Goal: Check status: Check status

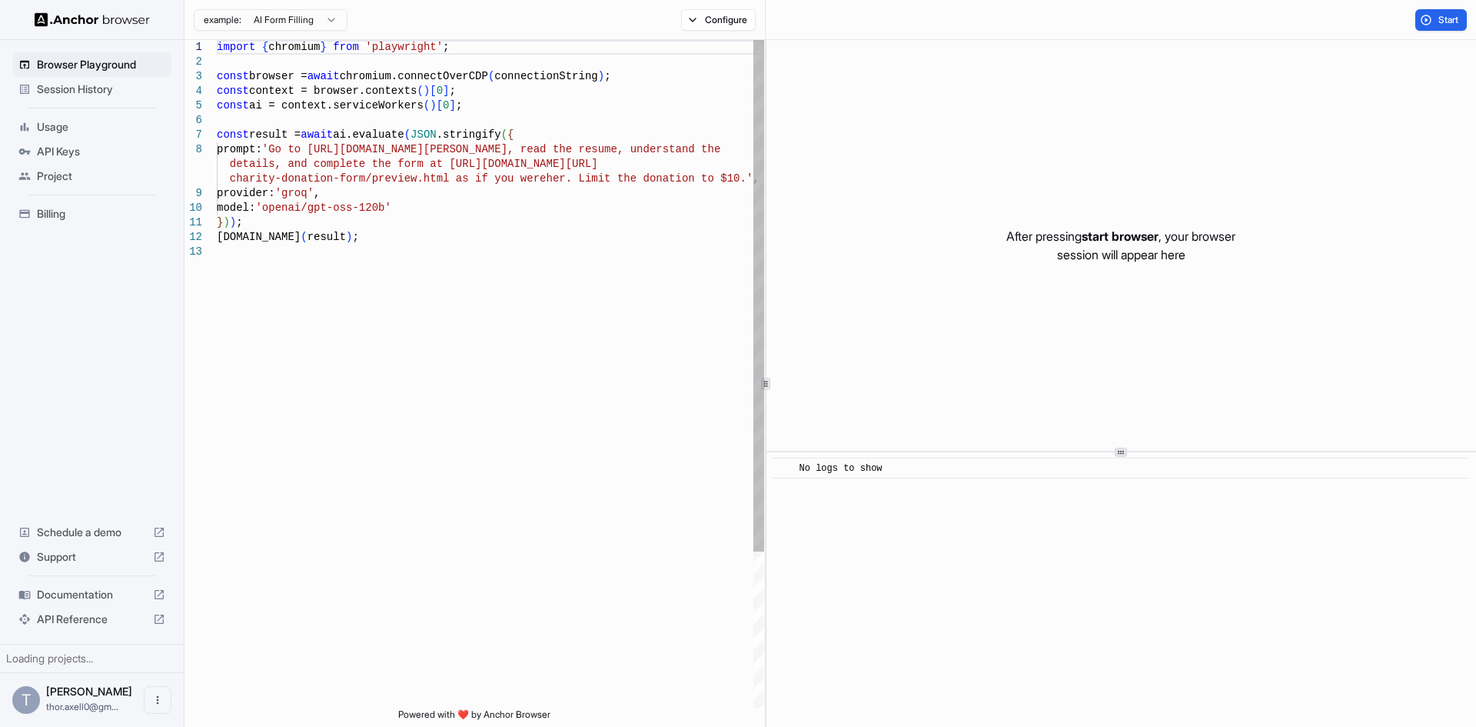
click at [68, 155] on span "API Keys" at bounding box center [101, 151] width 128 height 15
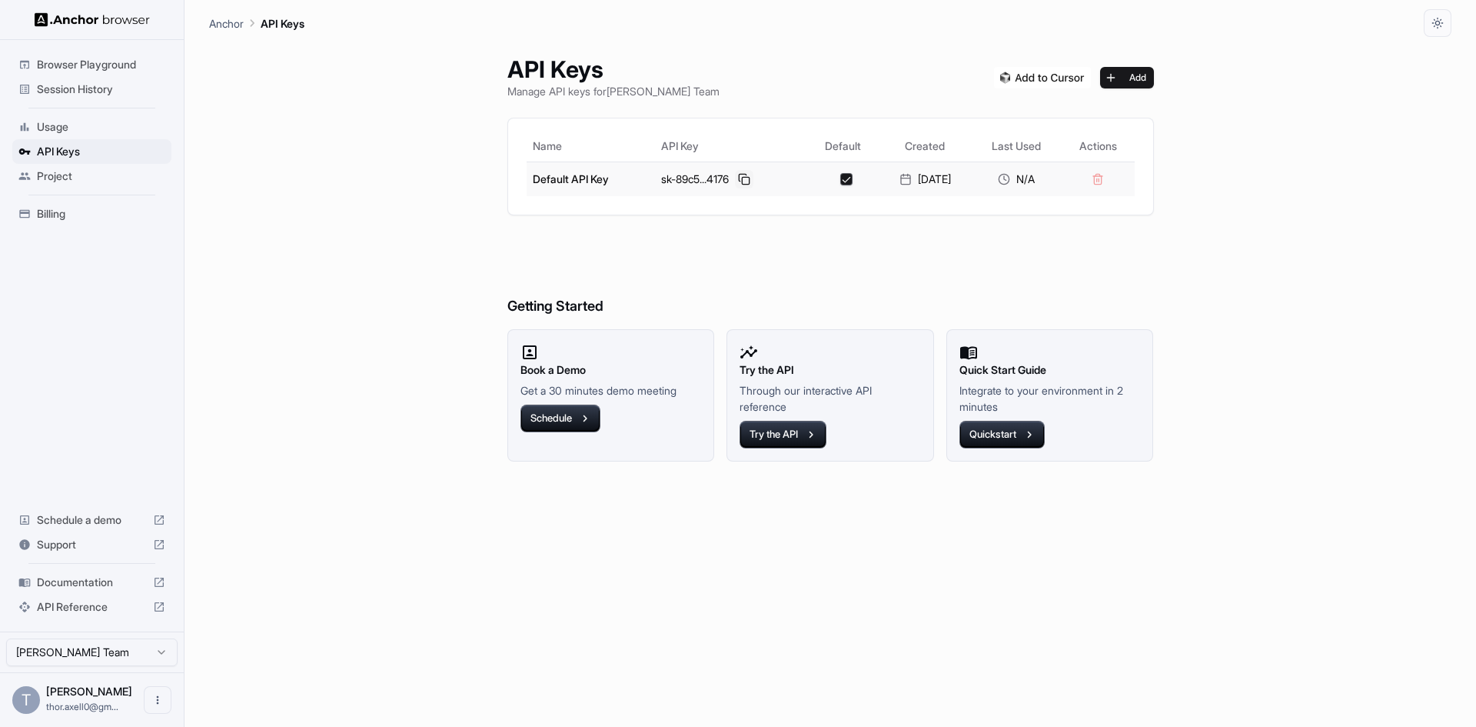
click at [735, 175] on button at bounding box center [744, 179] width 18 height 18
click at [46, 211] on span "Billing" at bounding box center [101, 213] width 128 height 15
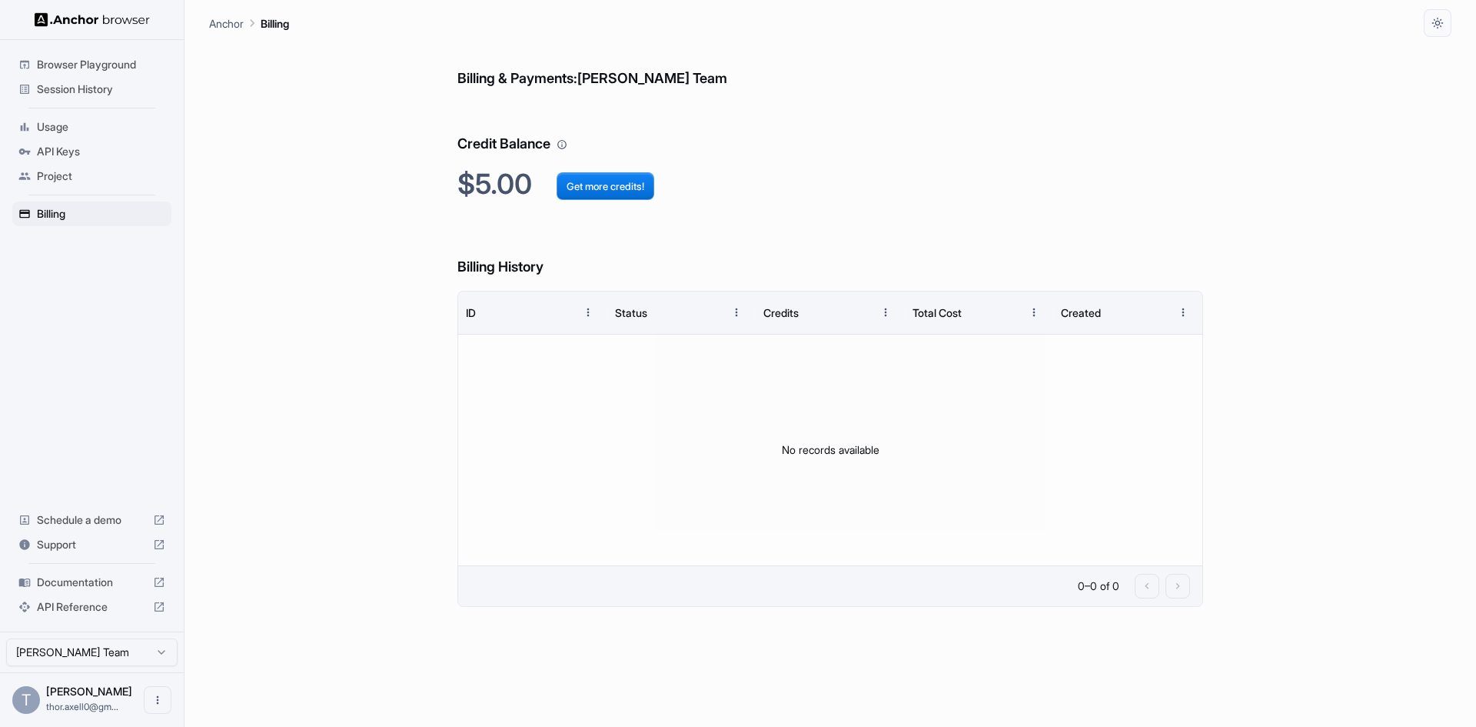
click at [61, 118] on div "Usage" at bounding box center [91, 127] width 159 height 25
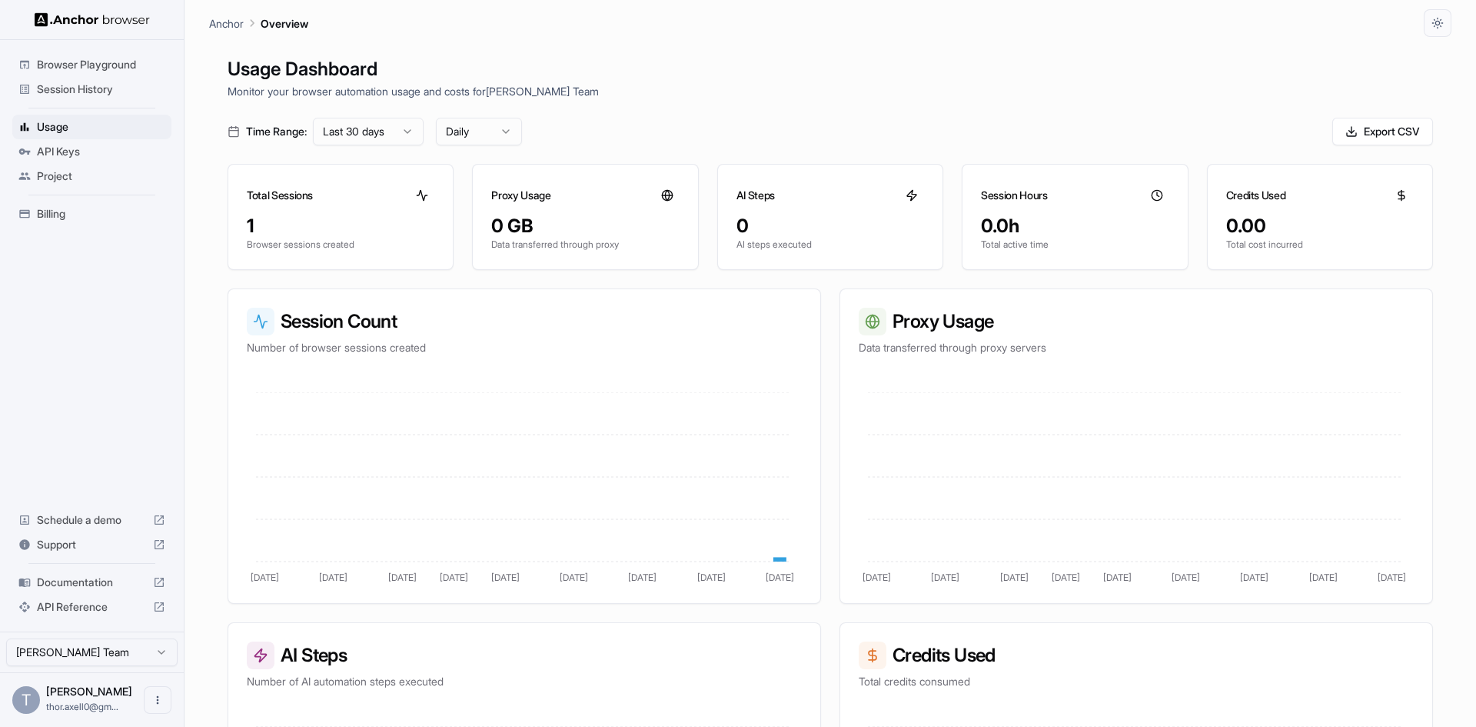
drag, startPoint x: 348, startPoint y: 257, endPoint x: 358, endPoint y: 257, distance: 10.0
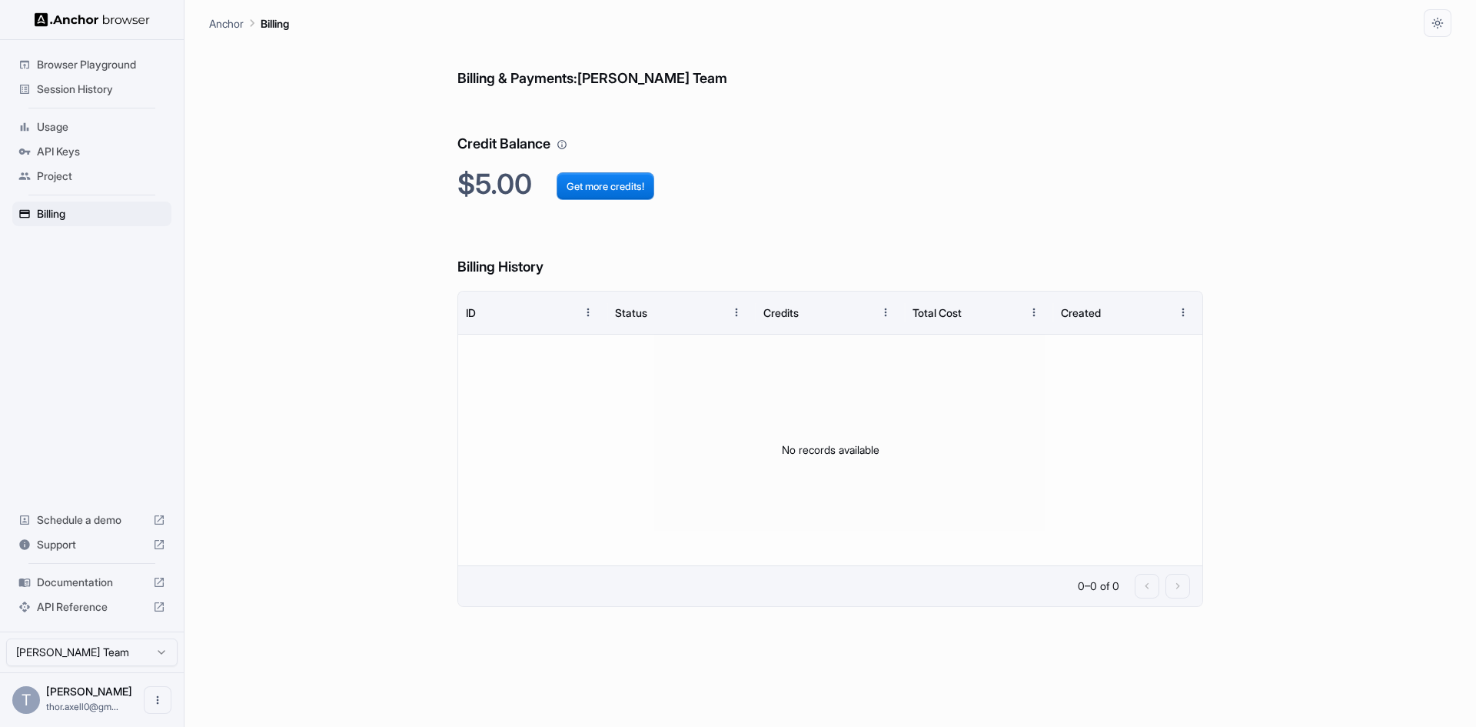
click at [76, 131] on span "Usage" at bounding box center [101, 126] width 128 height 15
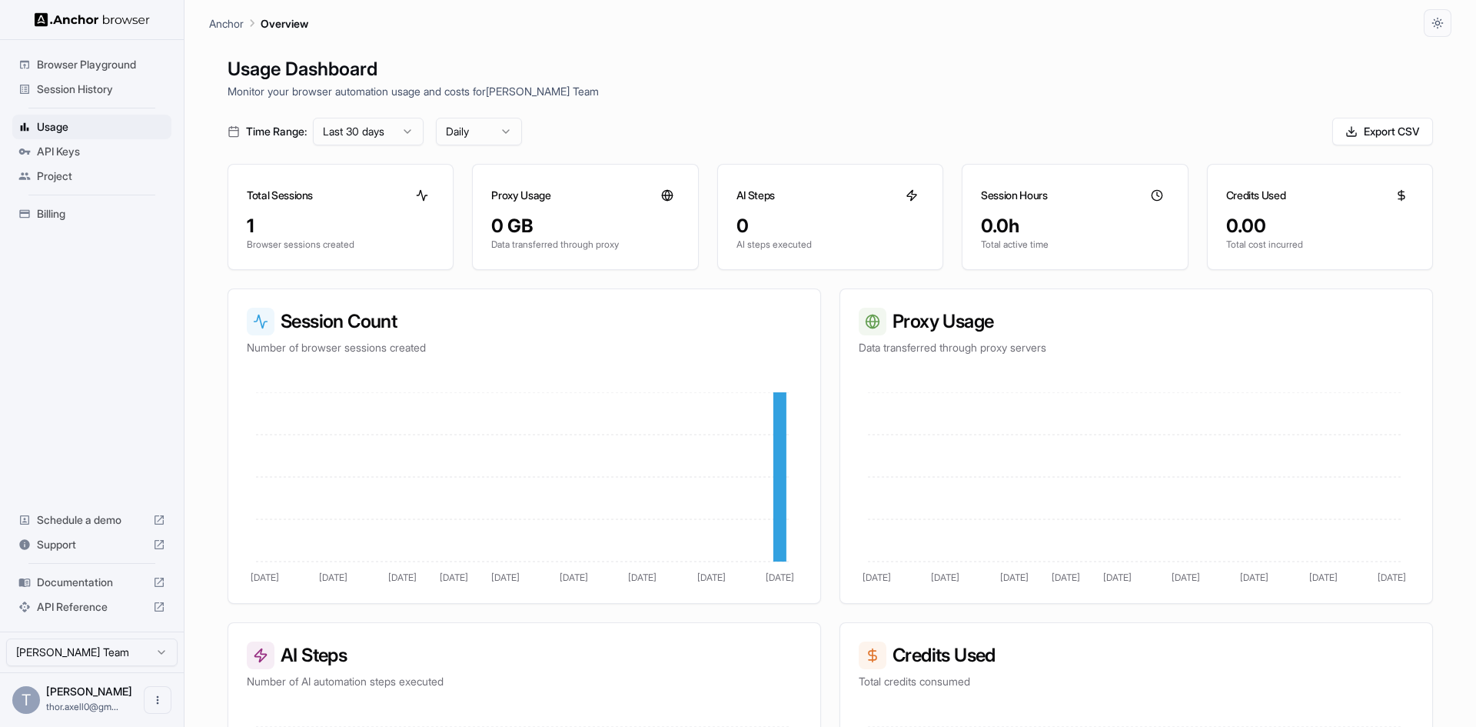
click at [75, 89] on span "Session History" at bounding box center [101, 89] width 128 height 15
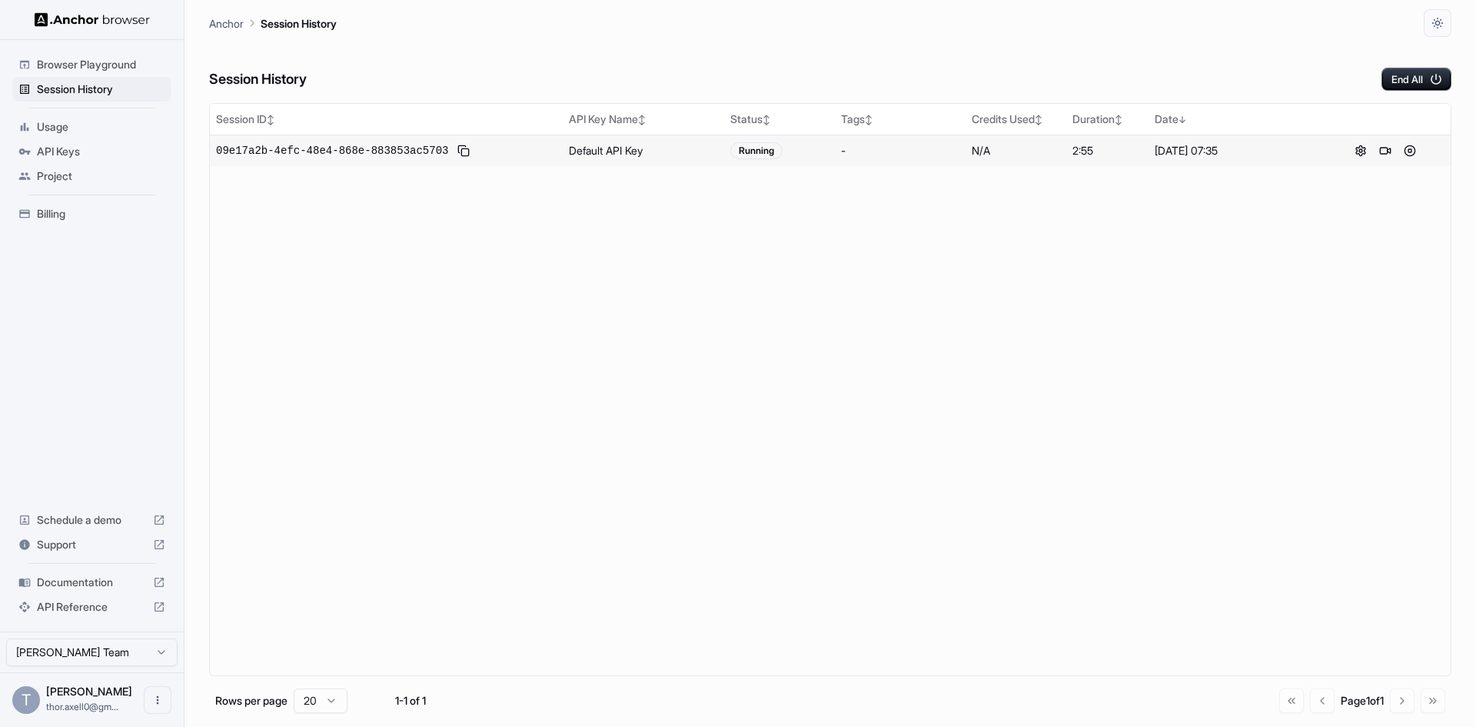
click at [297, 154] on span "09e17a2b-4efc-48e4-868e-883853ac5703" at bounding box center [332, 150] width 232 height 15
click at [1380, 151] on button at bounding box center [1385, 150] width 18 height 18
click at [1413, 73] on button "End All" at bounding box center [1417, 79] width 70 height 23
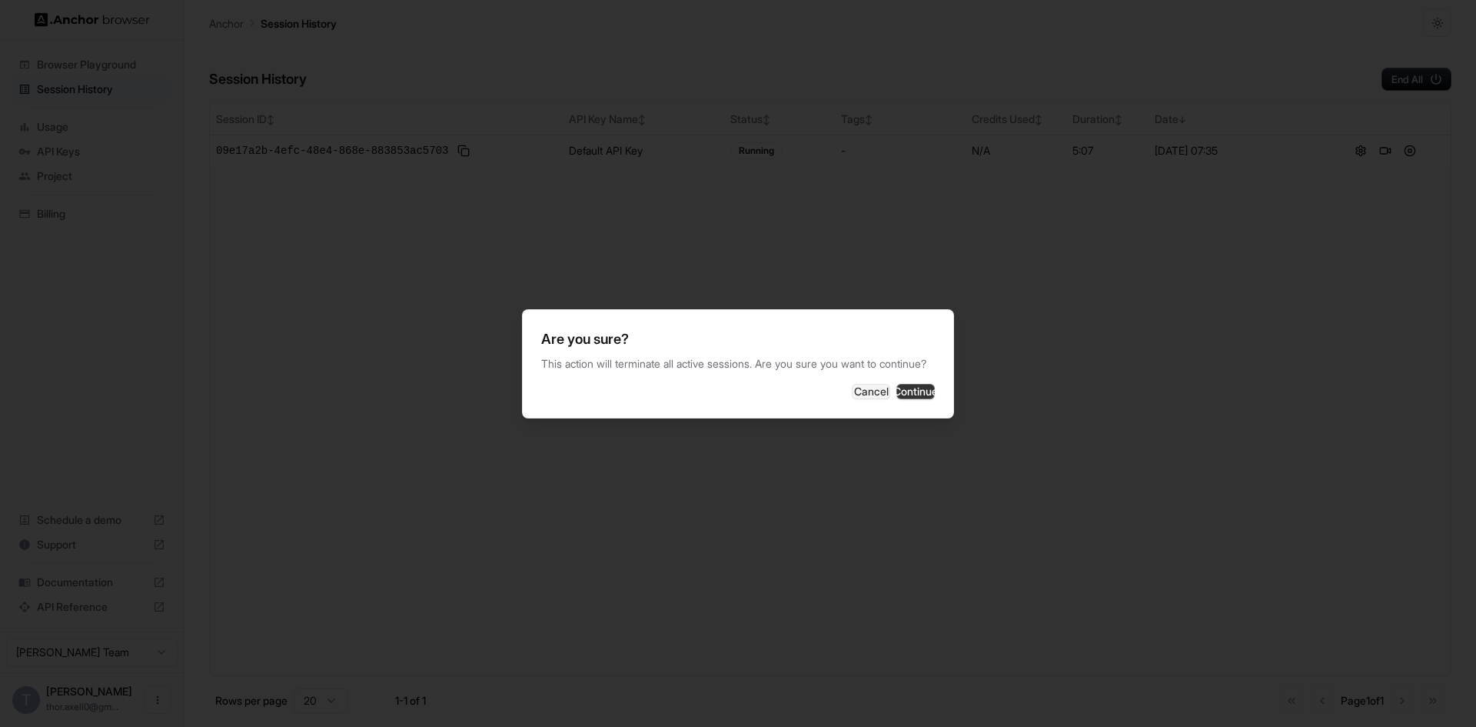
click at [910, 398] on button "Continue" at bounding box center [916, 391] width 38 height 15
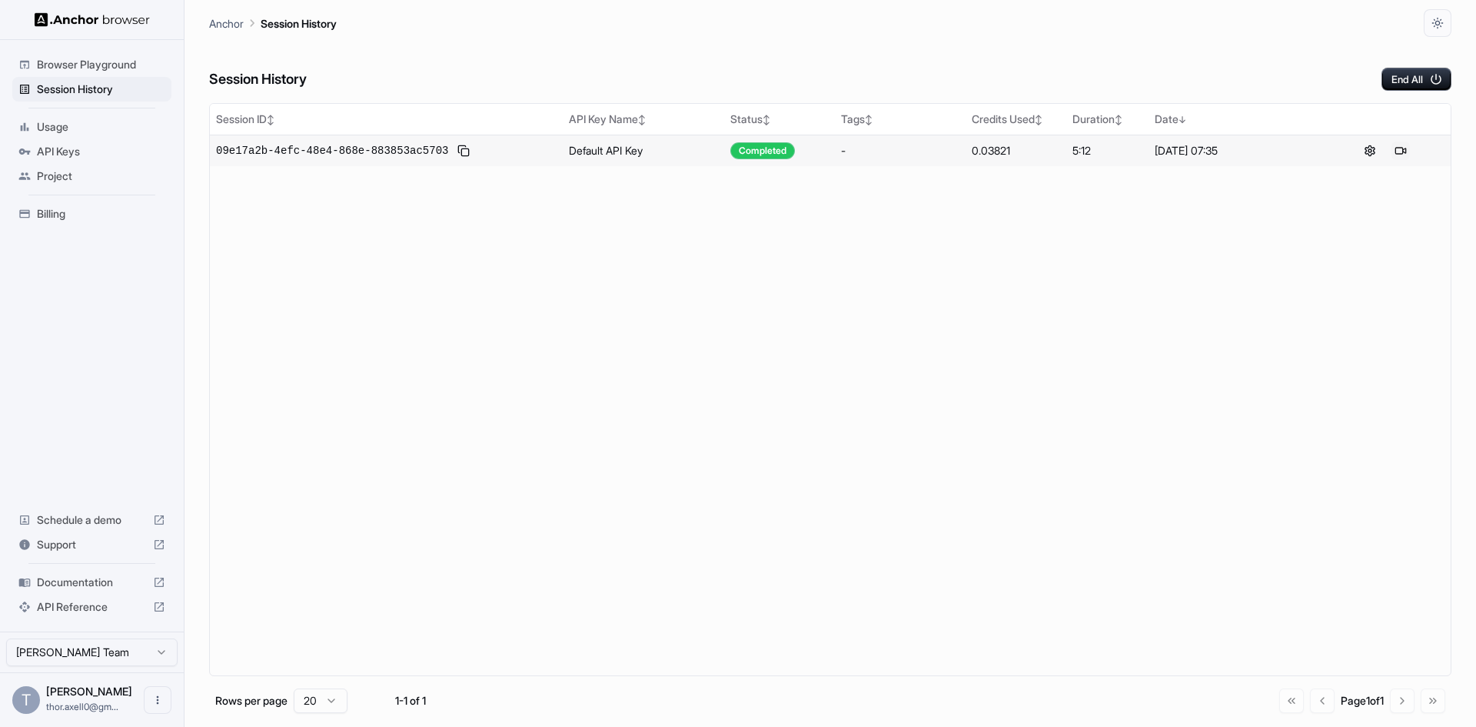
click at [1401, 151] on button at bounding box center [1401, 150] width 18 height 18
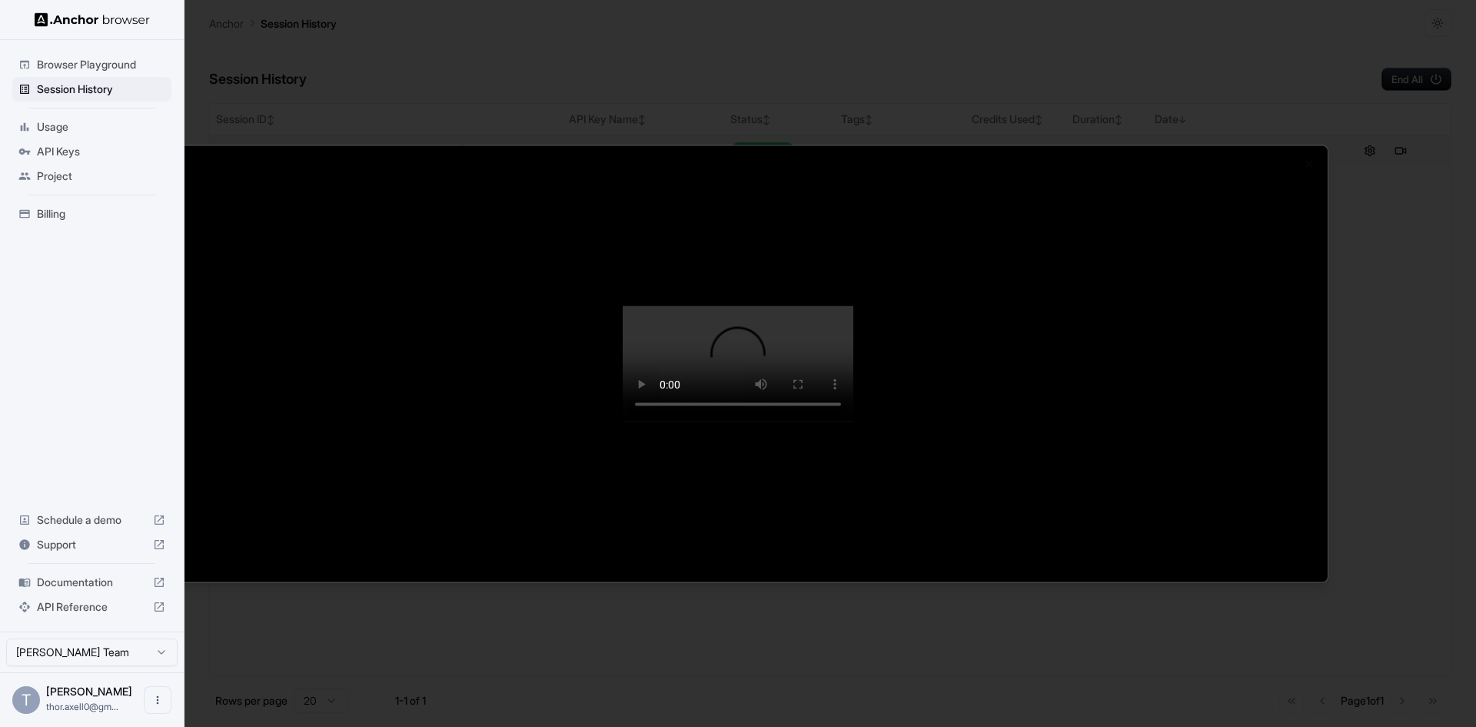
click at [943, 19] on div at bounding box center [738, 363] width 1476 height 727
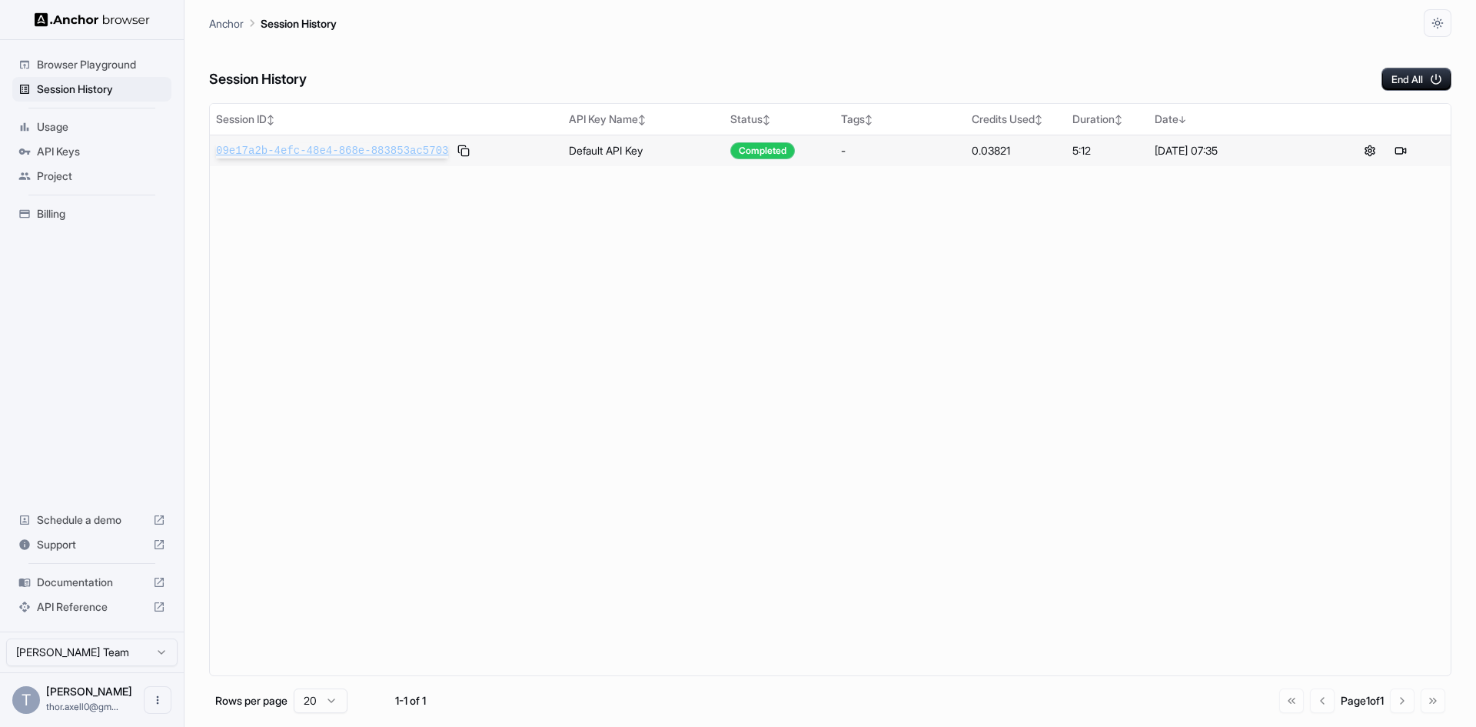
click at [331, 148] on span "09e17a2b-4efc-48e4-868e-883853ac5703" at bounding box center [332, 150] width 232 height 15
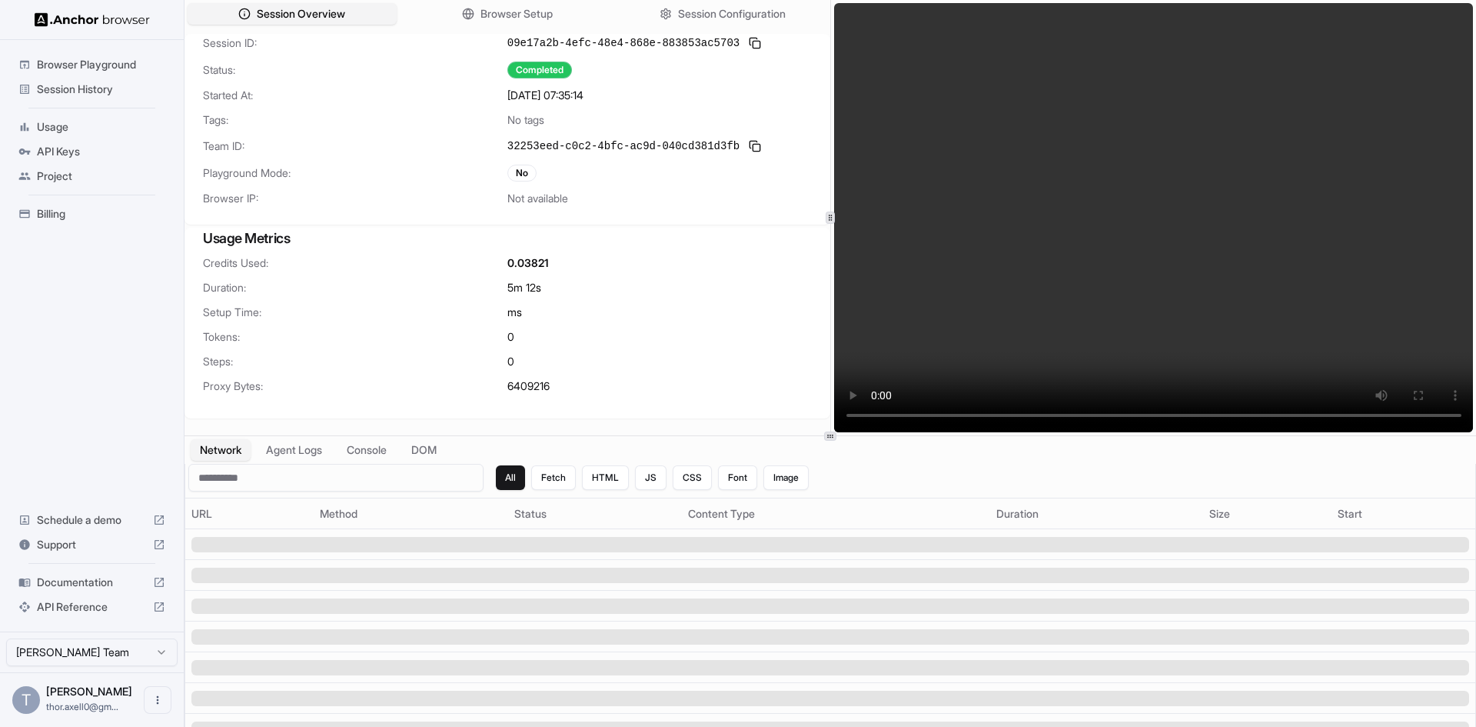
click at [585, 372] on div "Credits Used: 0.03821 Duration: 5m 12s Setup Time: ms [PERSON_NAME]: 0 Steps: 0…" at bounding box center [508, 333] width 646 height 157
